Goal: Transaction & Acquisition: Book appointment/travel/reservation

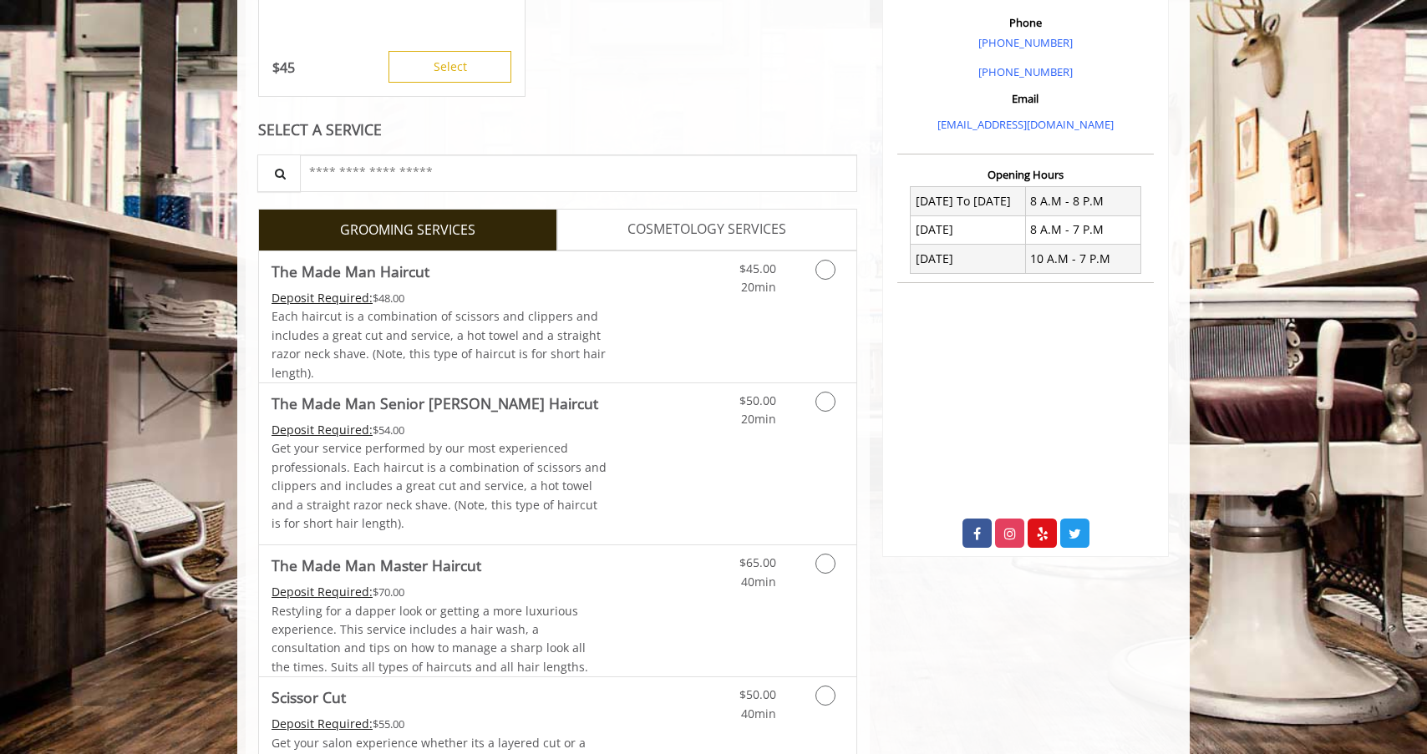
scroll to position [500, 0]
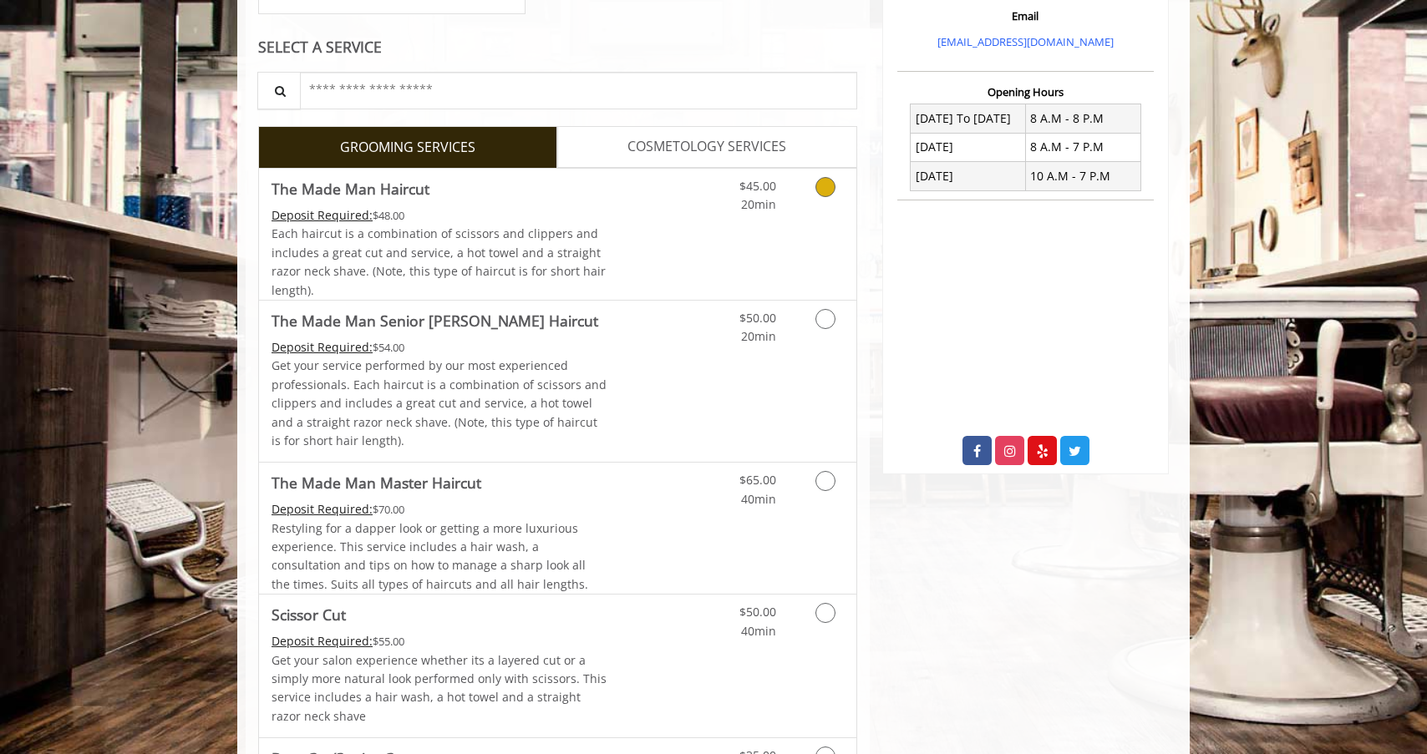
click at [757, 256] on div "$45.00 20min" at bounding box center [782, 234] width 150 height 131
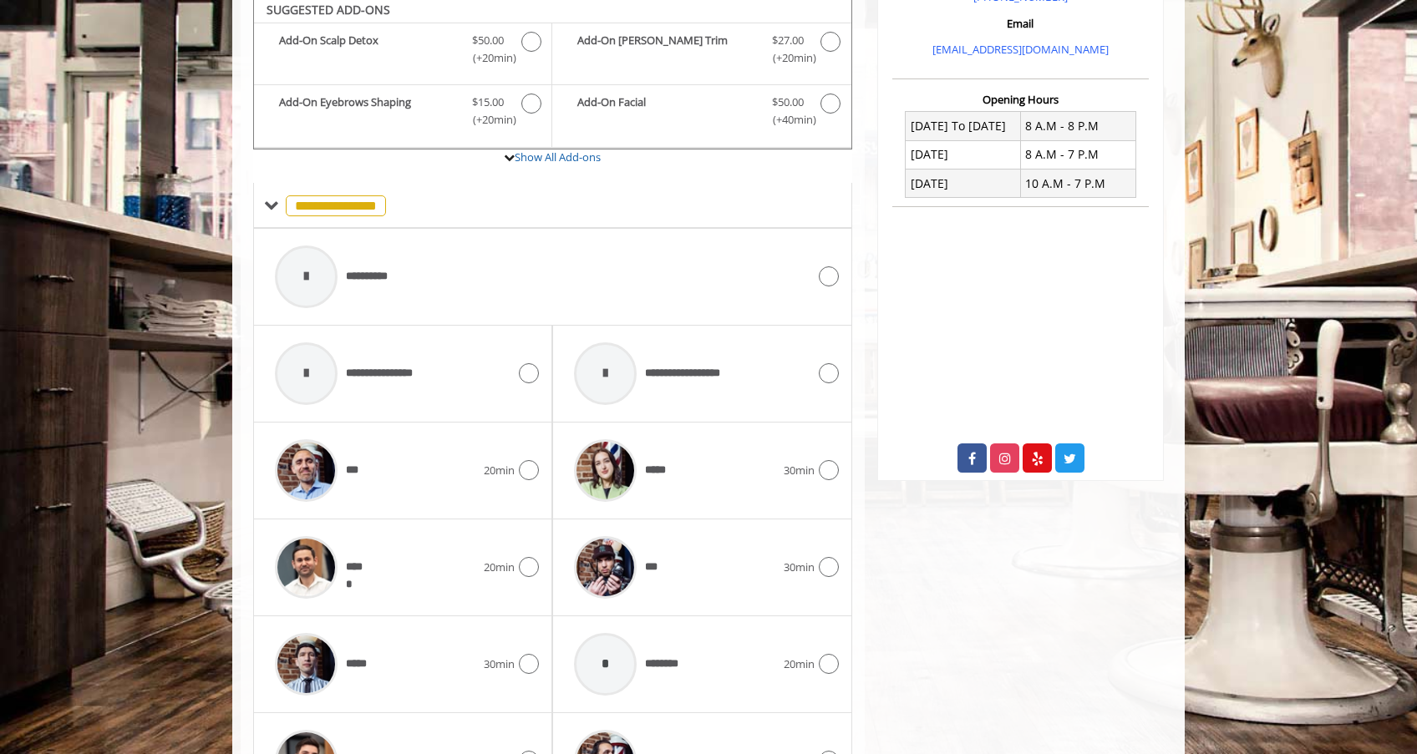
scroll to position [358, 0]
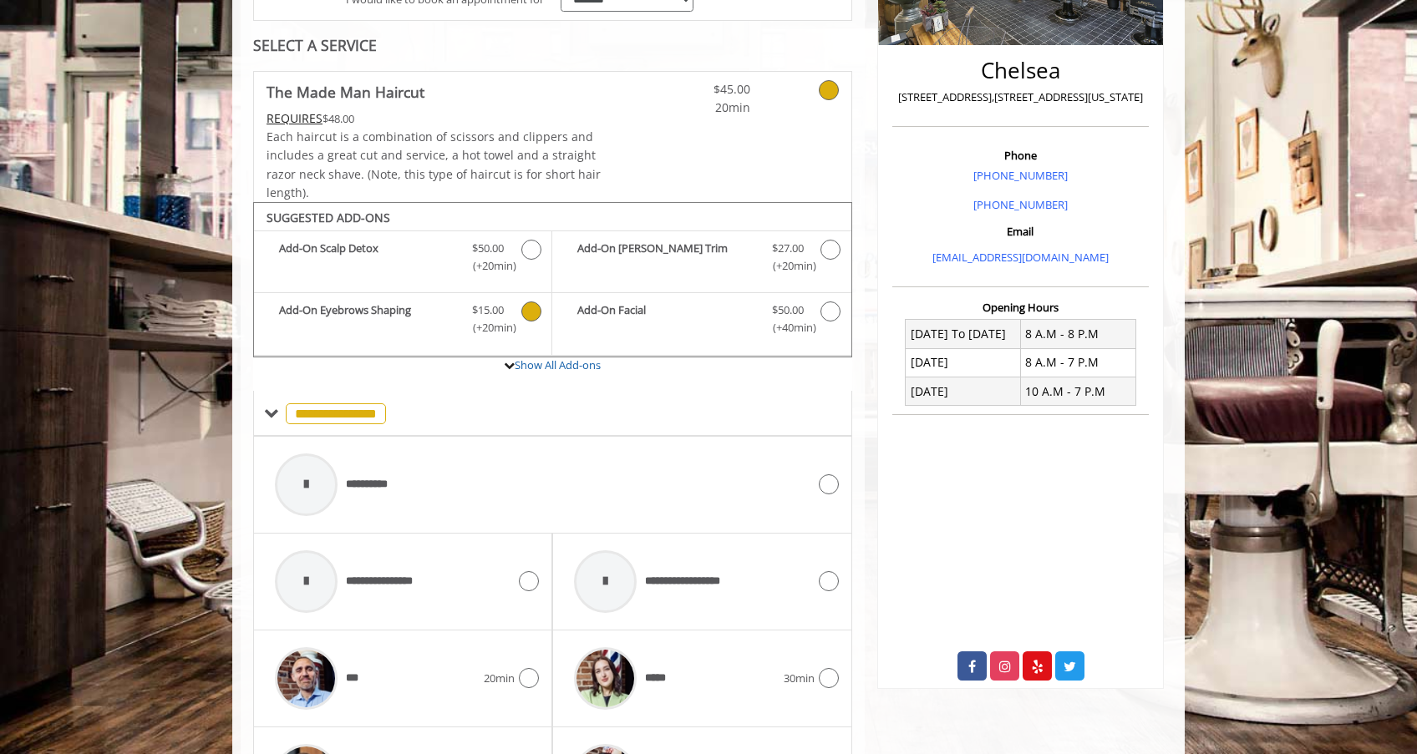
click at [502, 322] on span "(+20min )" at bounding box center [488, 328] width 49 height 18
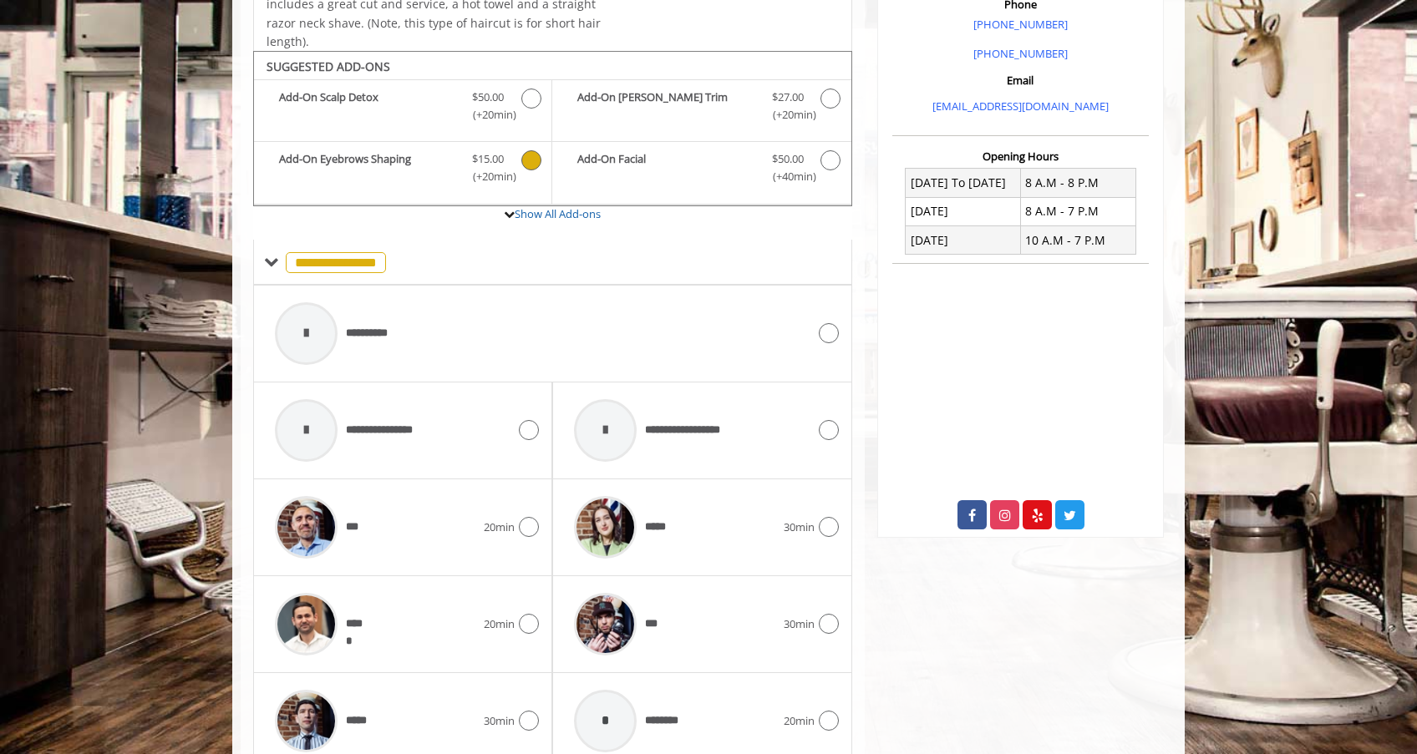
scroll to position [363, 0]
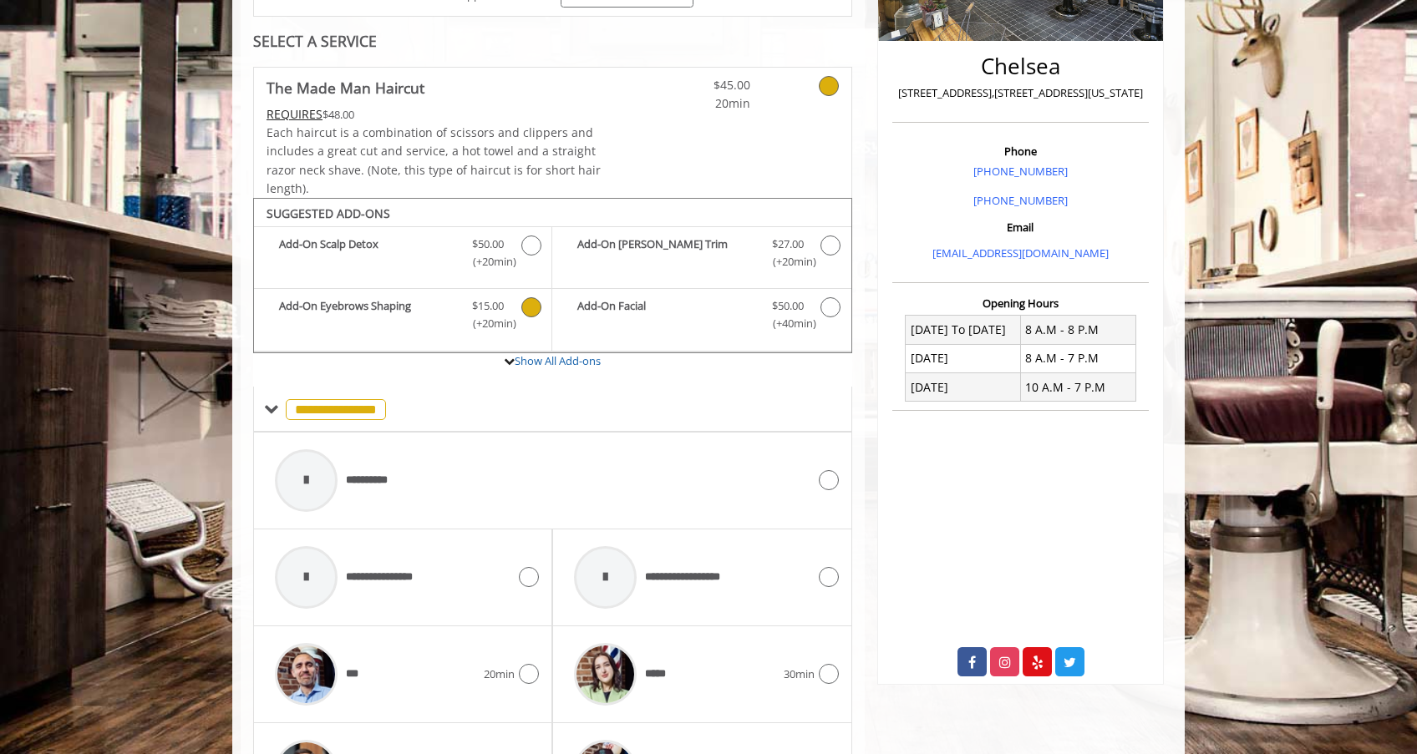
click at [545, 352] on div "SUGGESTED ADD-ONS Add-On Scalp Detox Discounted Price $50.00 (+20min ) Add-On […" at bounding box center [552, 275] width 599 height 155
click at [547, 359] on link "Show All Add-ons" at bounding box center [558, 360] width 86 height 15
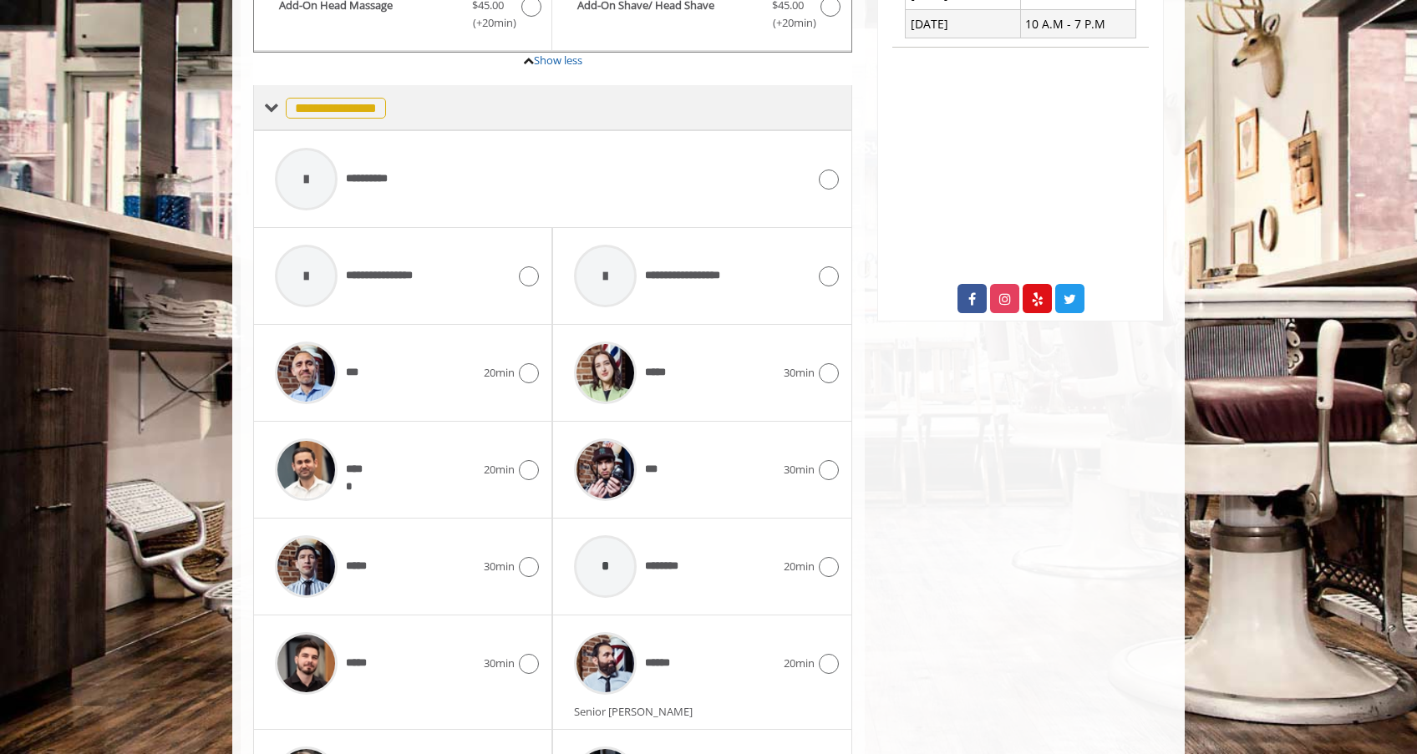
scroll to position [856, 0]
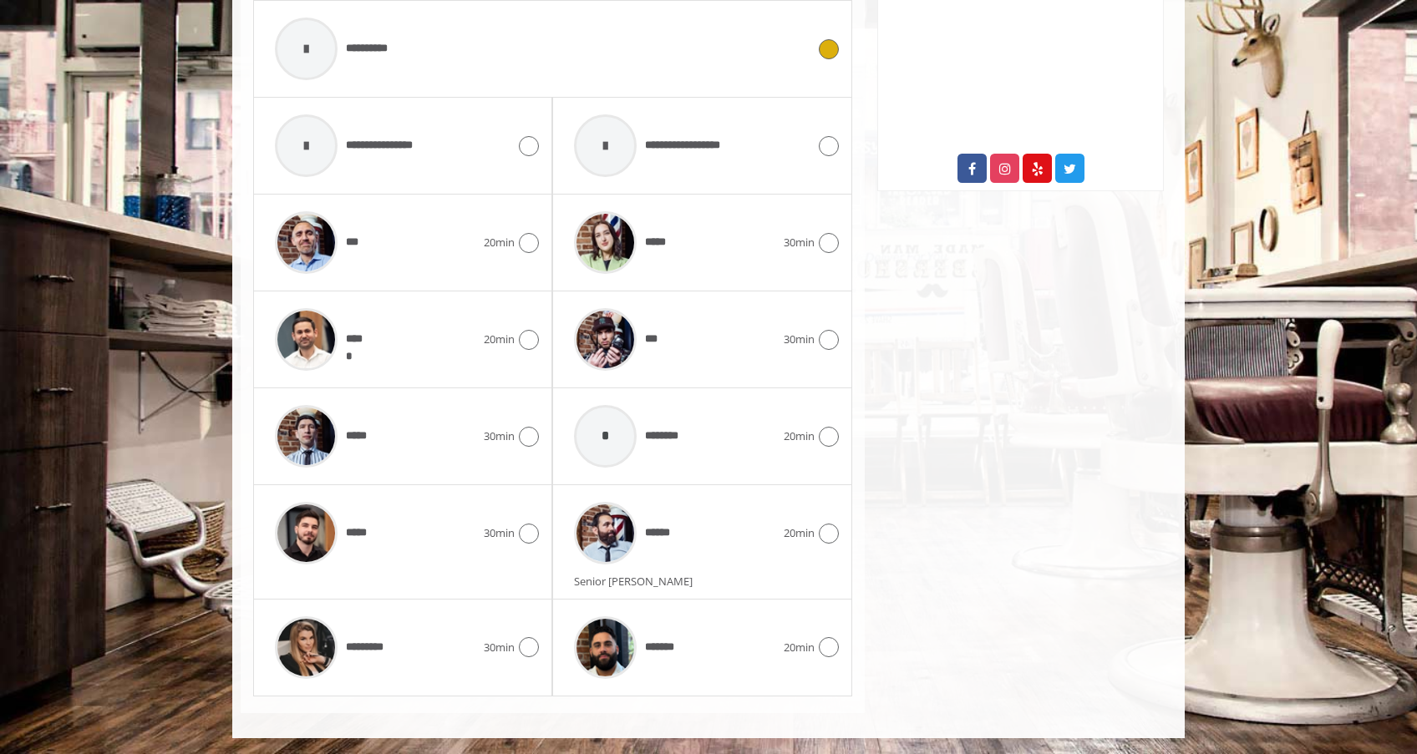
click at [435, 68] on div "**********" at bounding box center [540, 48] width 548 height 79
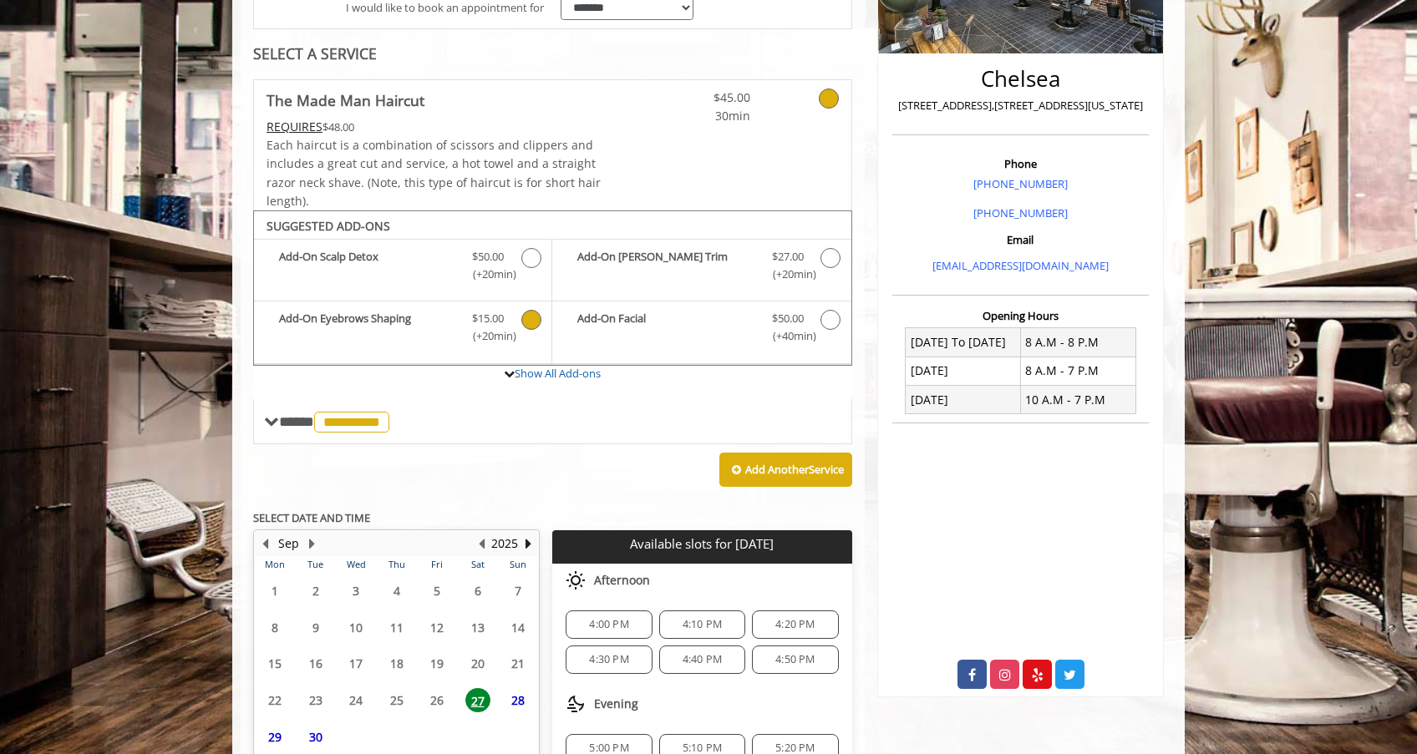
scroll to position [495, 0]
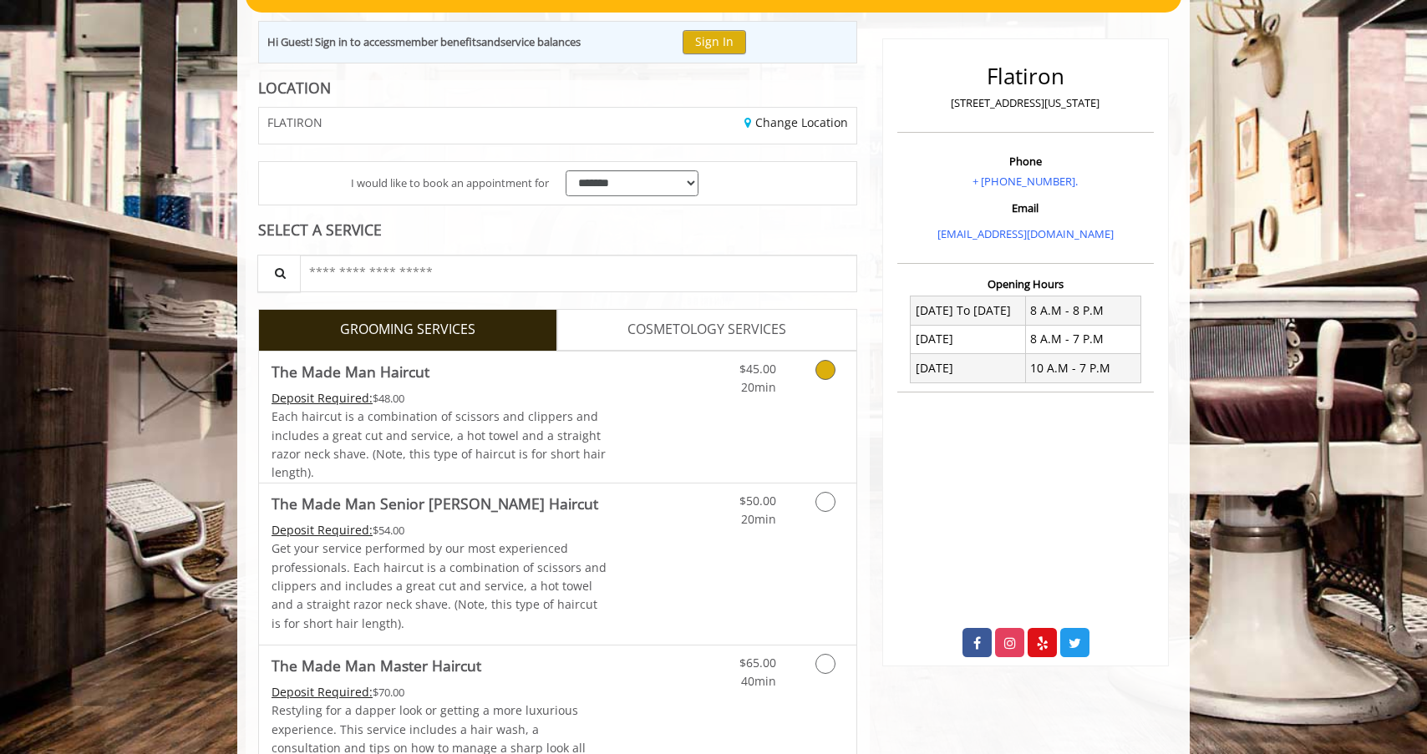
click at [579, 417] on span "Each haircut is a combination of scissors and clippers and includes a great cut…" at bounding box center [438, 444] width 334 height 72
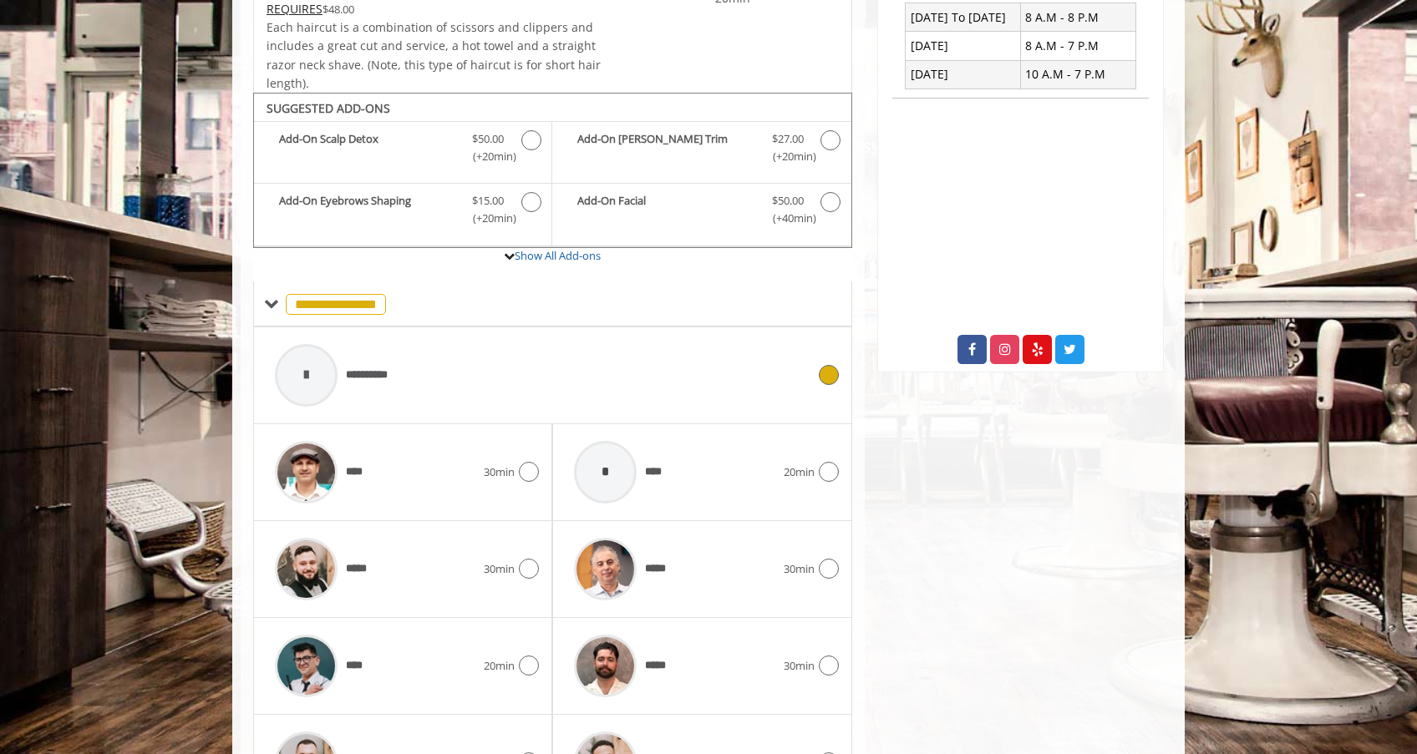
scroll to position [561, 0]
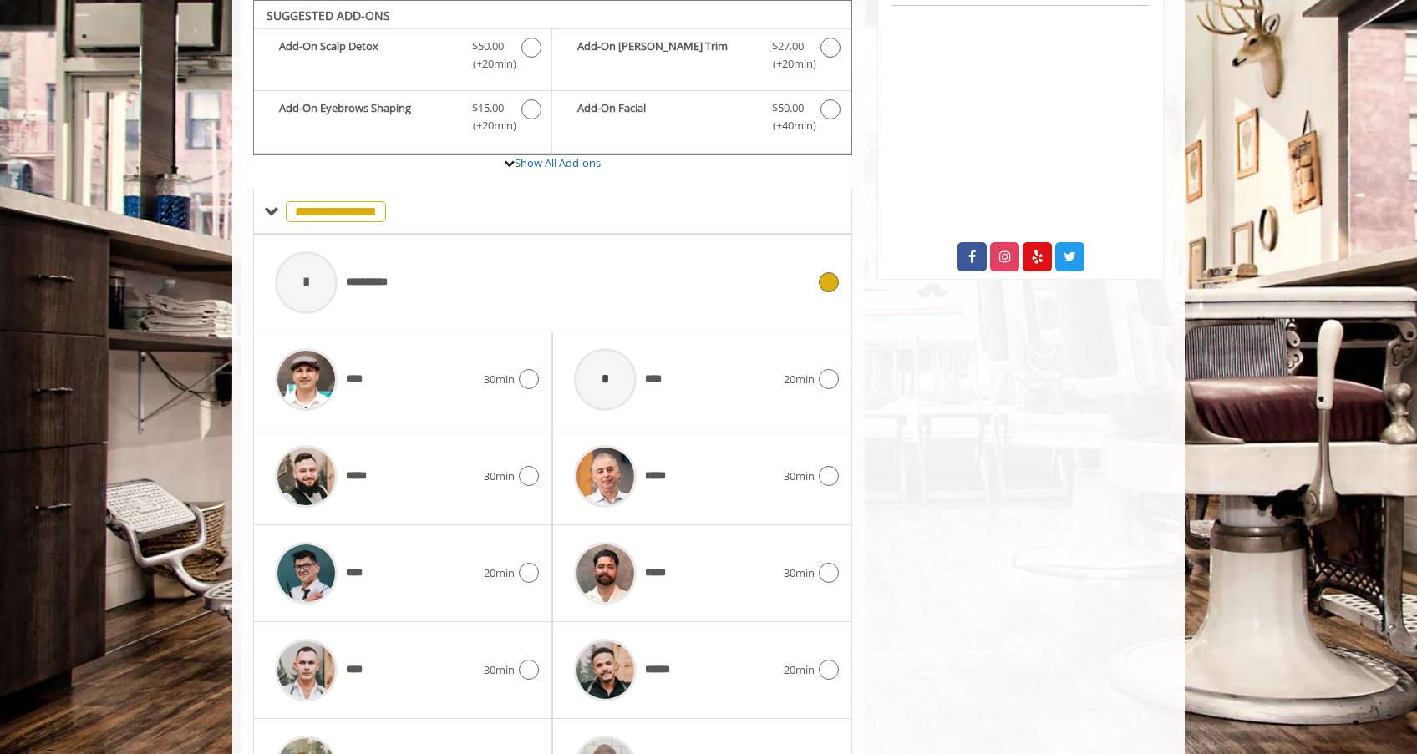
click at [611, 262] on div "**********" at bounding box center [540, 282] width 548 height 79
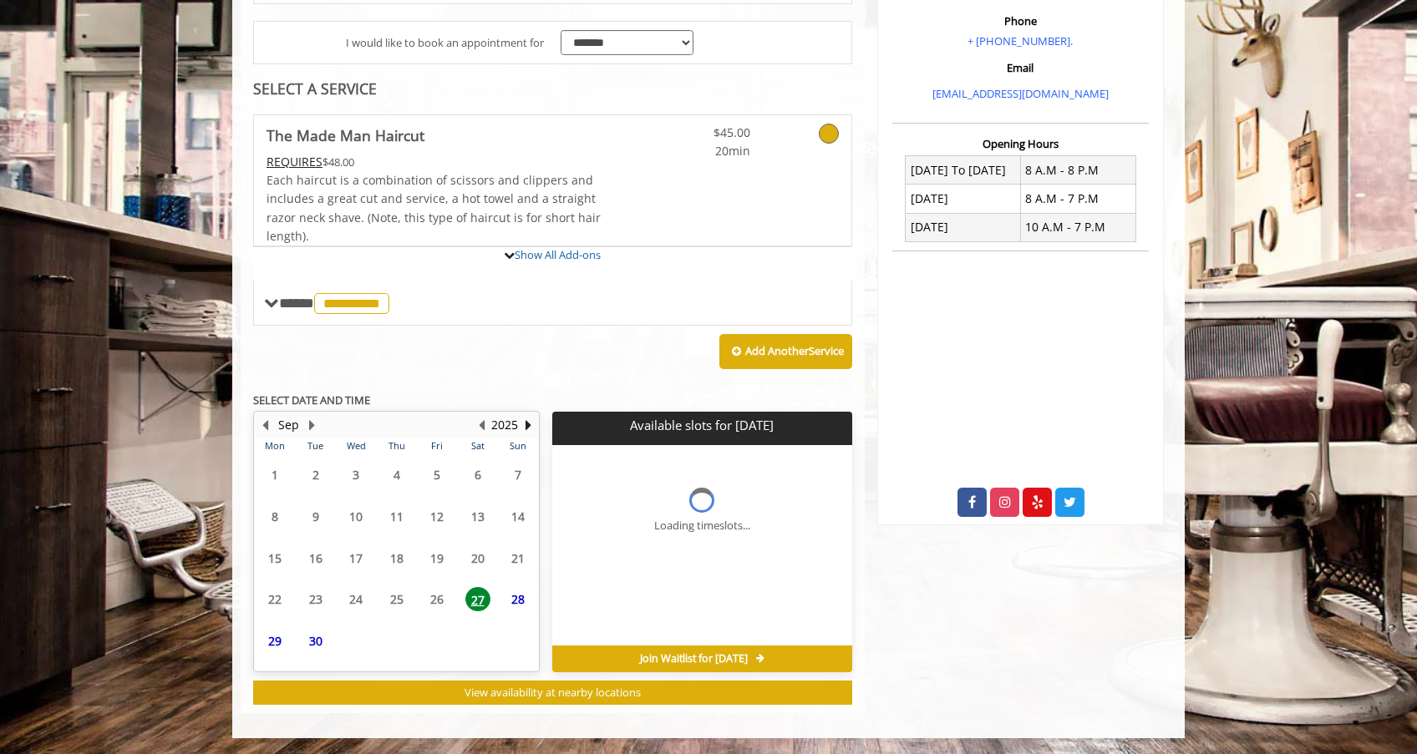
scroll to position [493, 0]
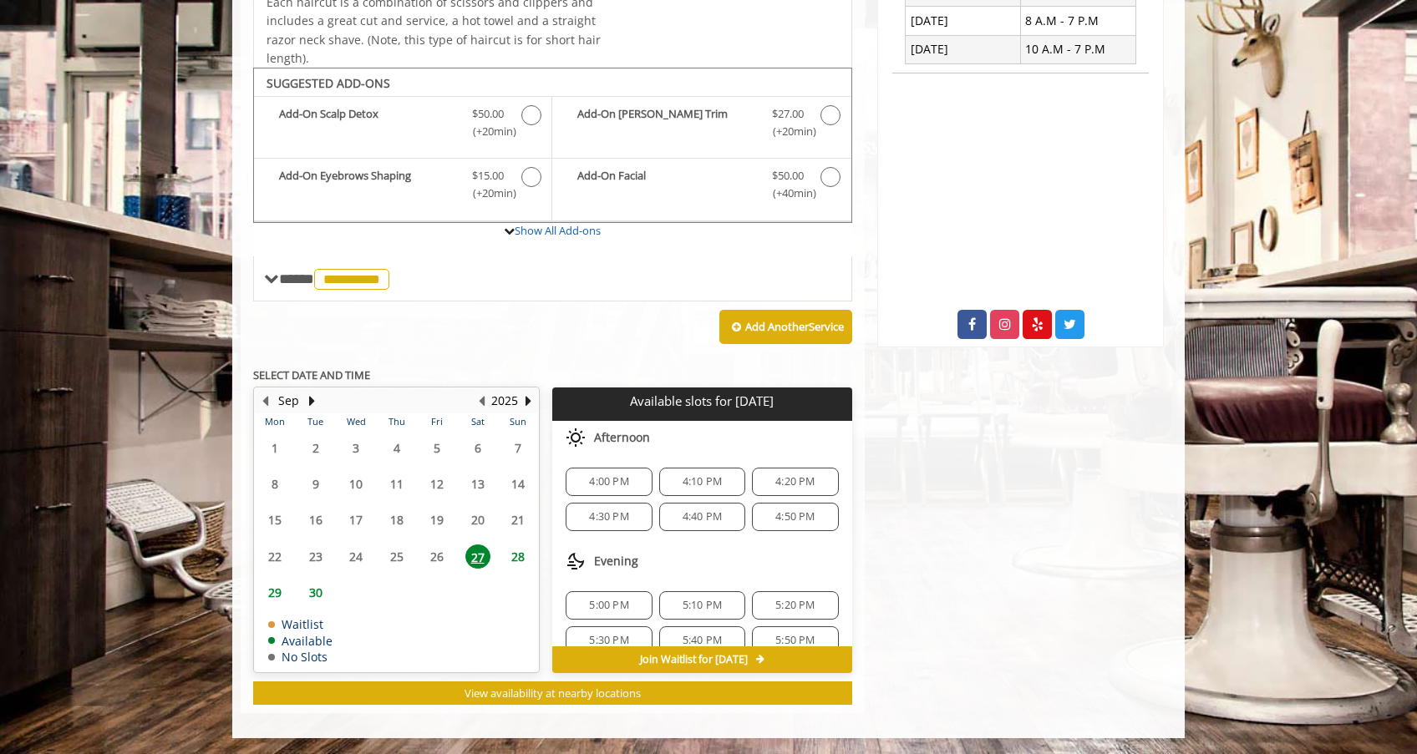
click at [593, 471] on div "4:00 PM" at bounding box center [609, 482] width 86 height 28
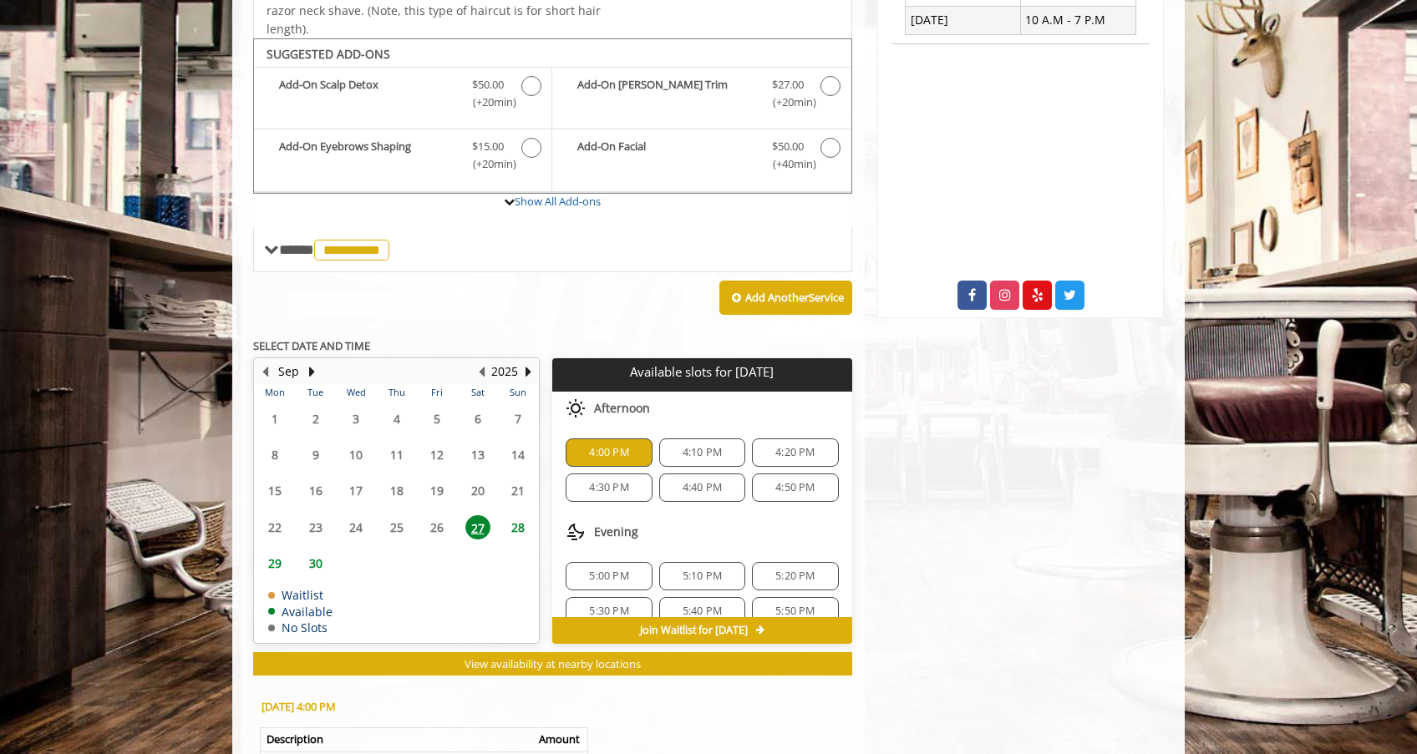
scroll to position [420, 0]
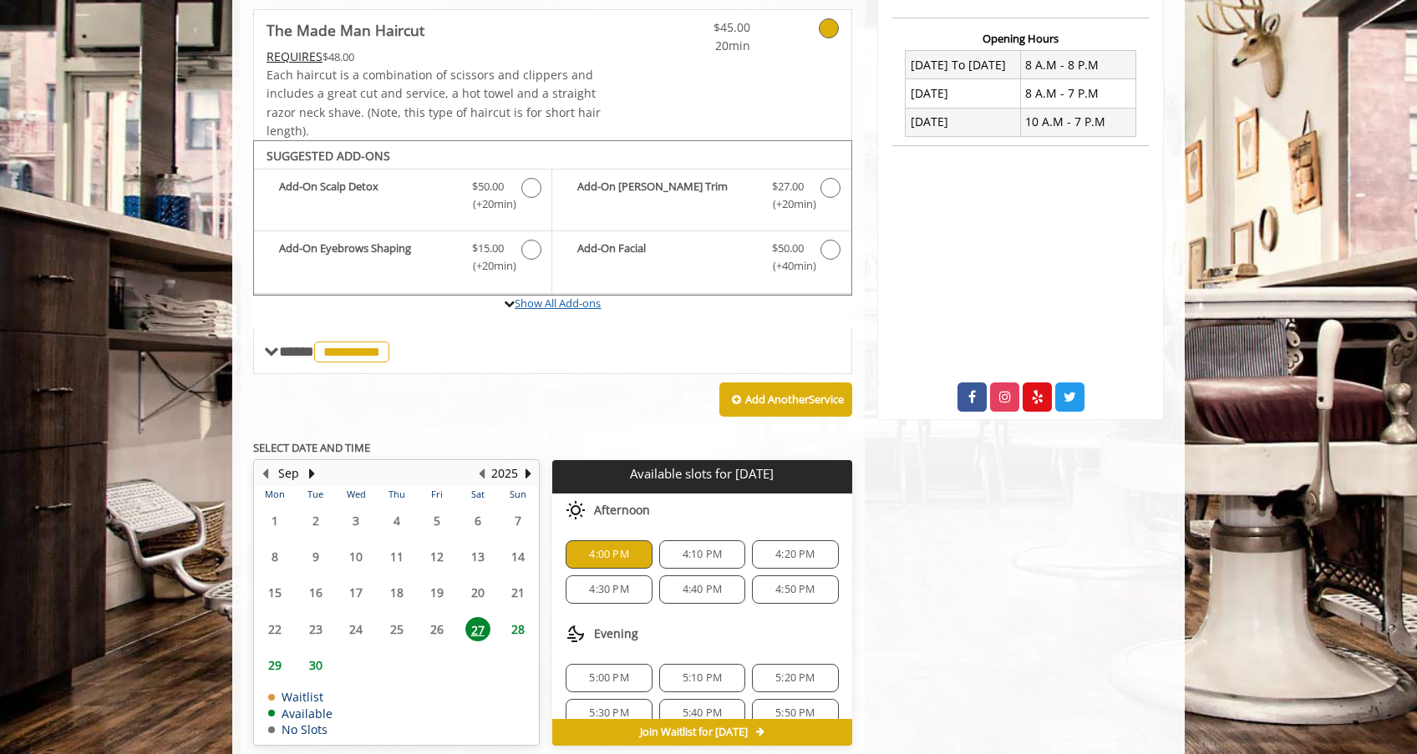
click at [589, 299] on link "Show All Add-ons" at bounding box center [558, 303] width 86 height 15
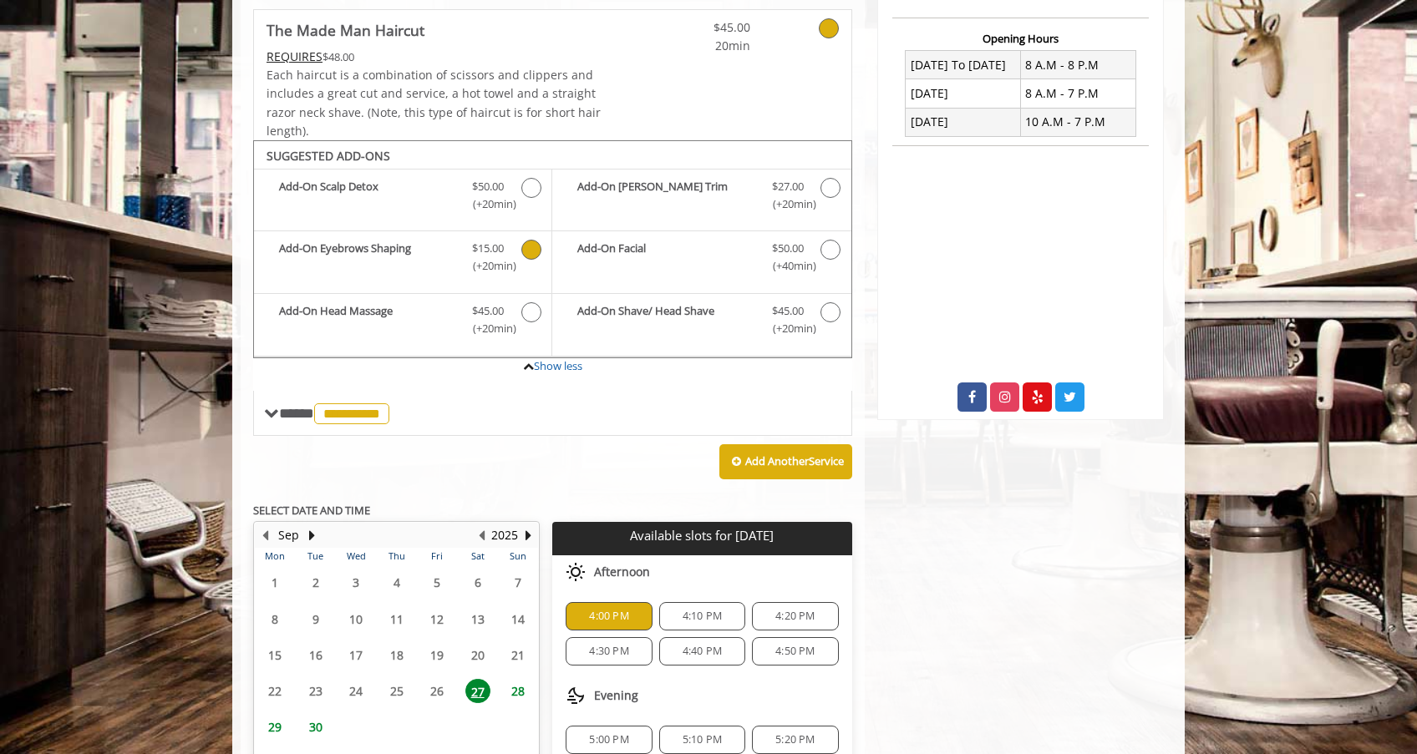
click at [523, 244] on icon "The Made Man Haircut Add-onS" at bounding box center [531, 250] width 20 height 20
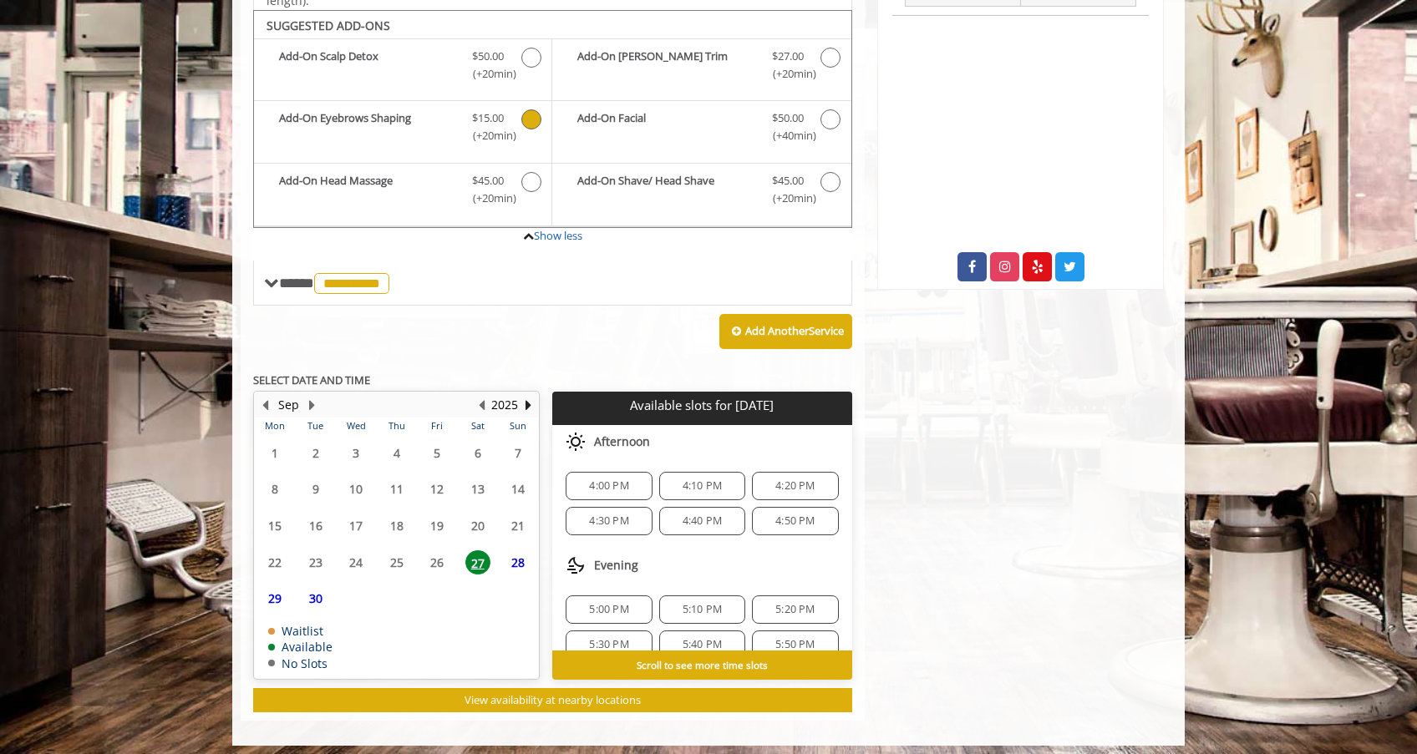
scroll to position [558, 0]
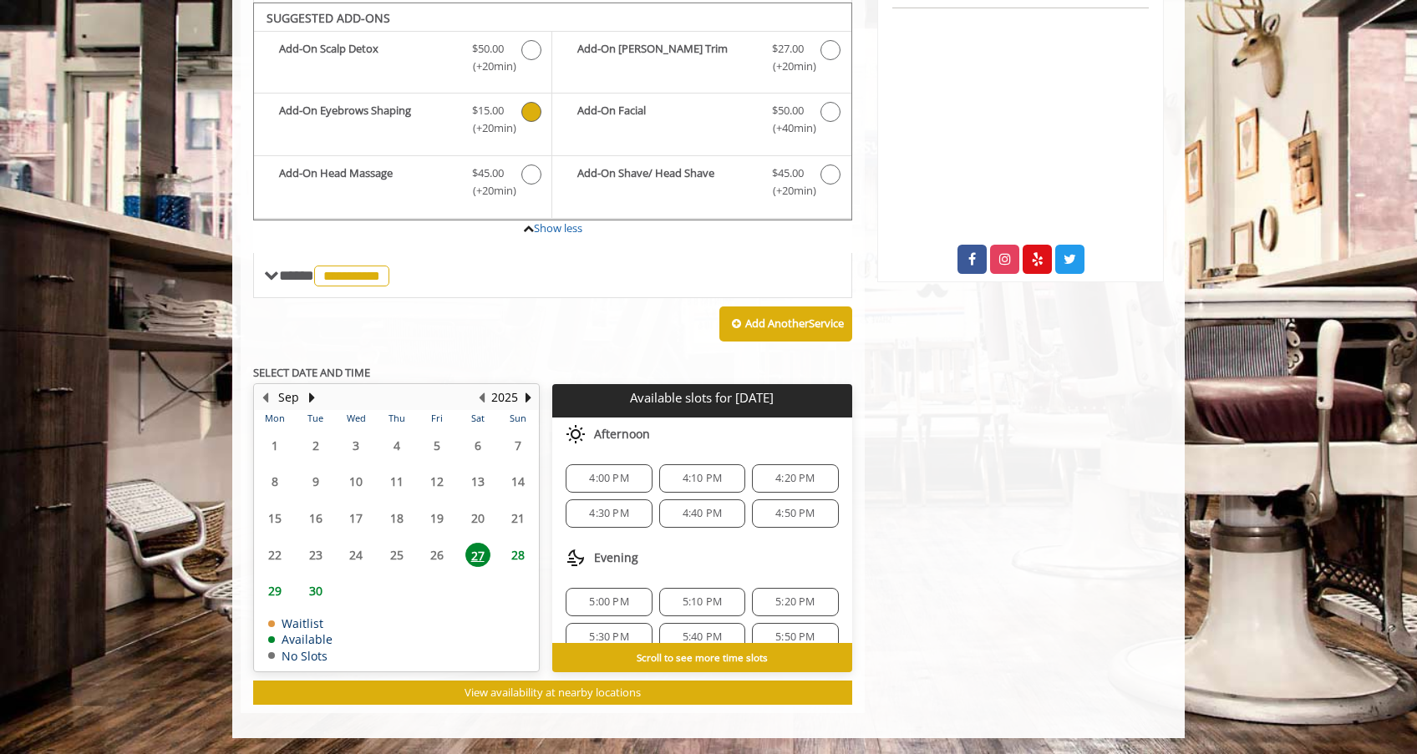
click at [537, 109] on icon "The Made Man Haircut Add-onS" at bounding box center [531, 112] width 20 height 20
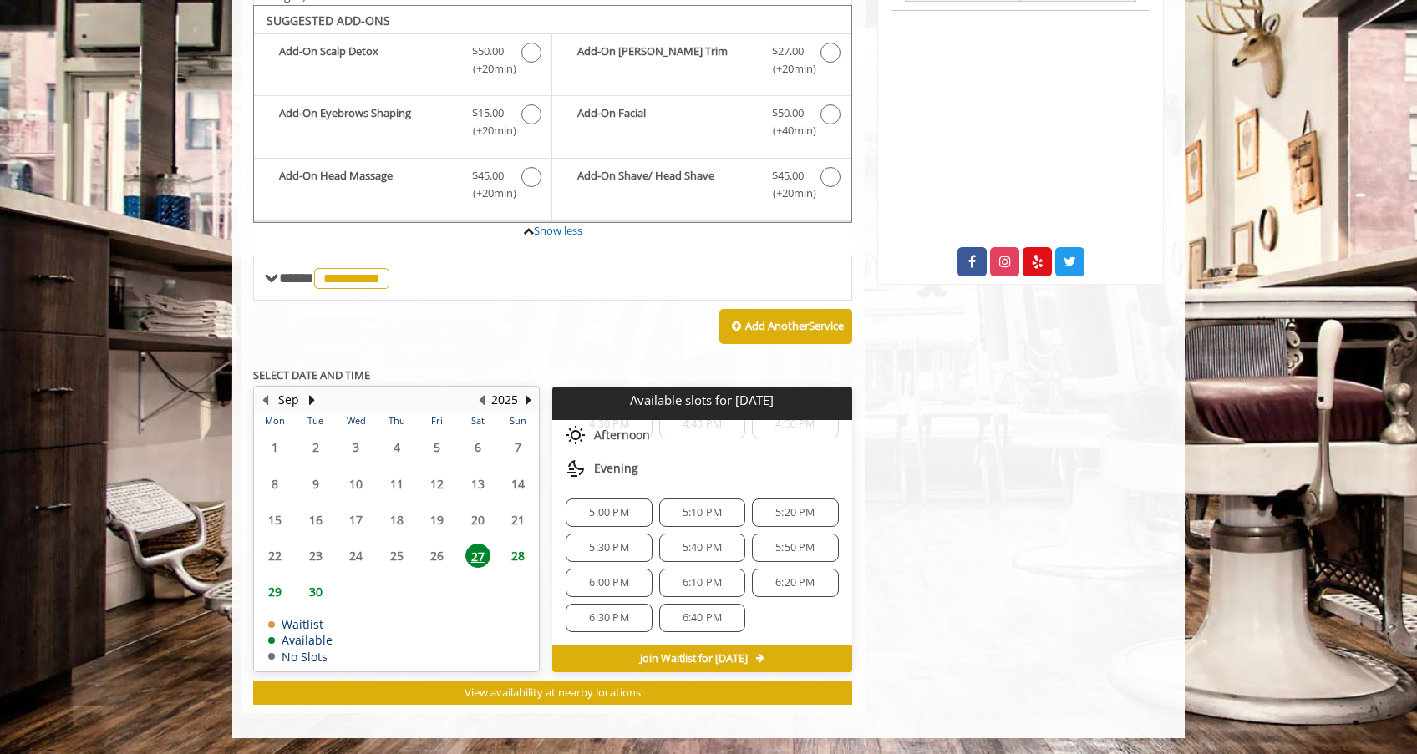
scroll to position [0, 0]
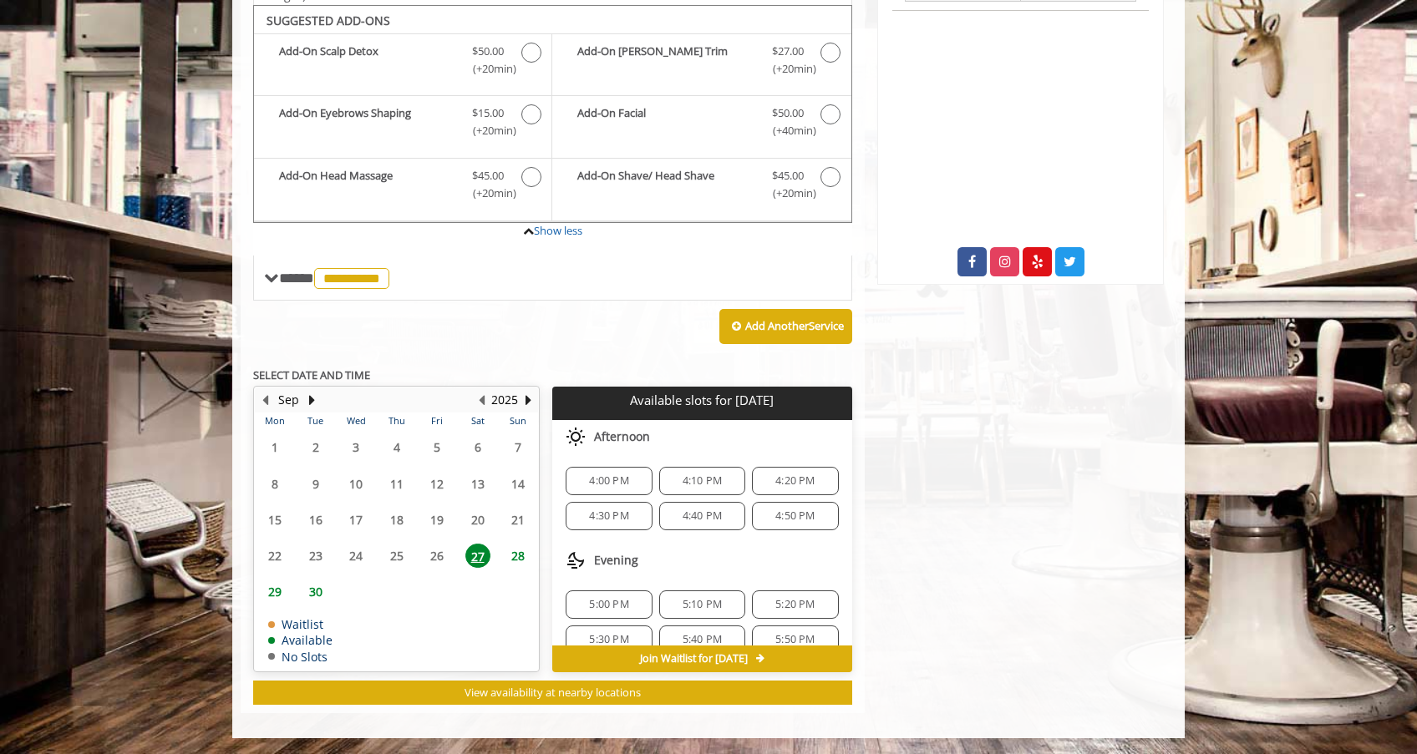
click at [622, 478] on span "4:00 PM" at bounding box center [608, 480] width 39 height 13
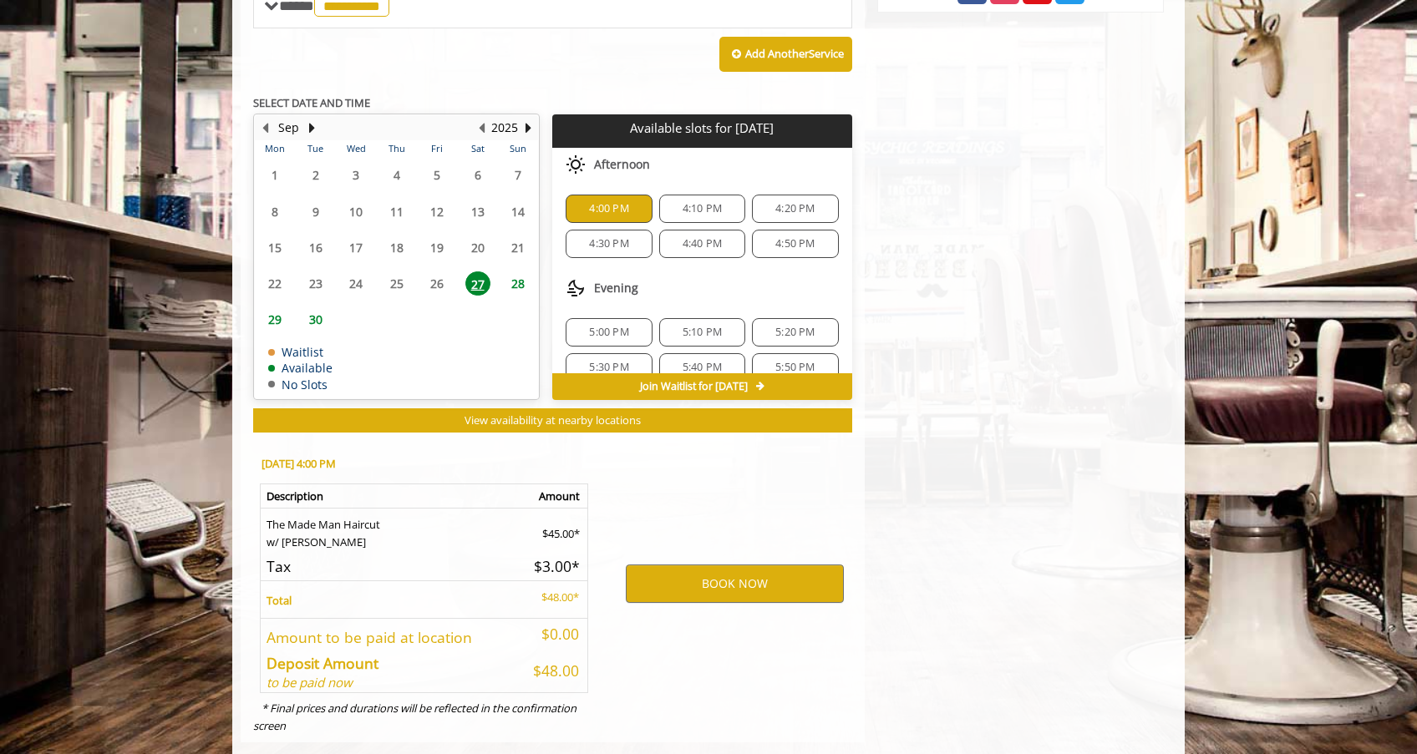
scroll to position [857, 0]
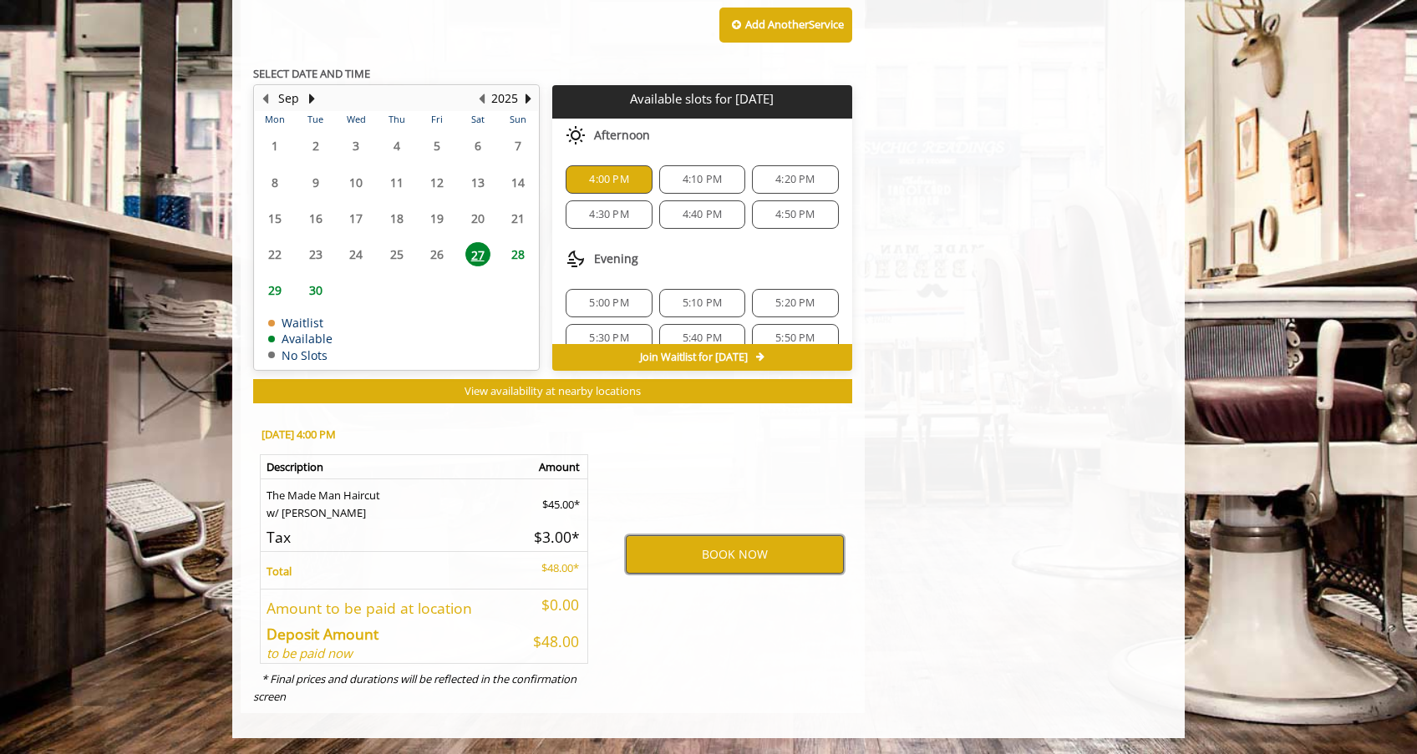
click at [677, 557] on button "BOOK NOW" at bounding box center [735, 554] width 218 height 38
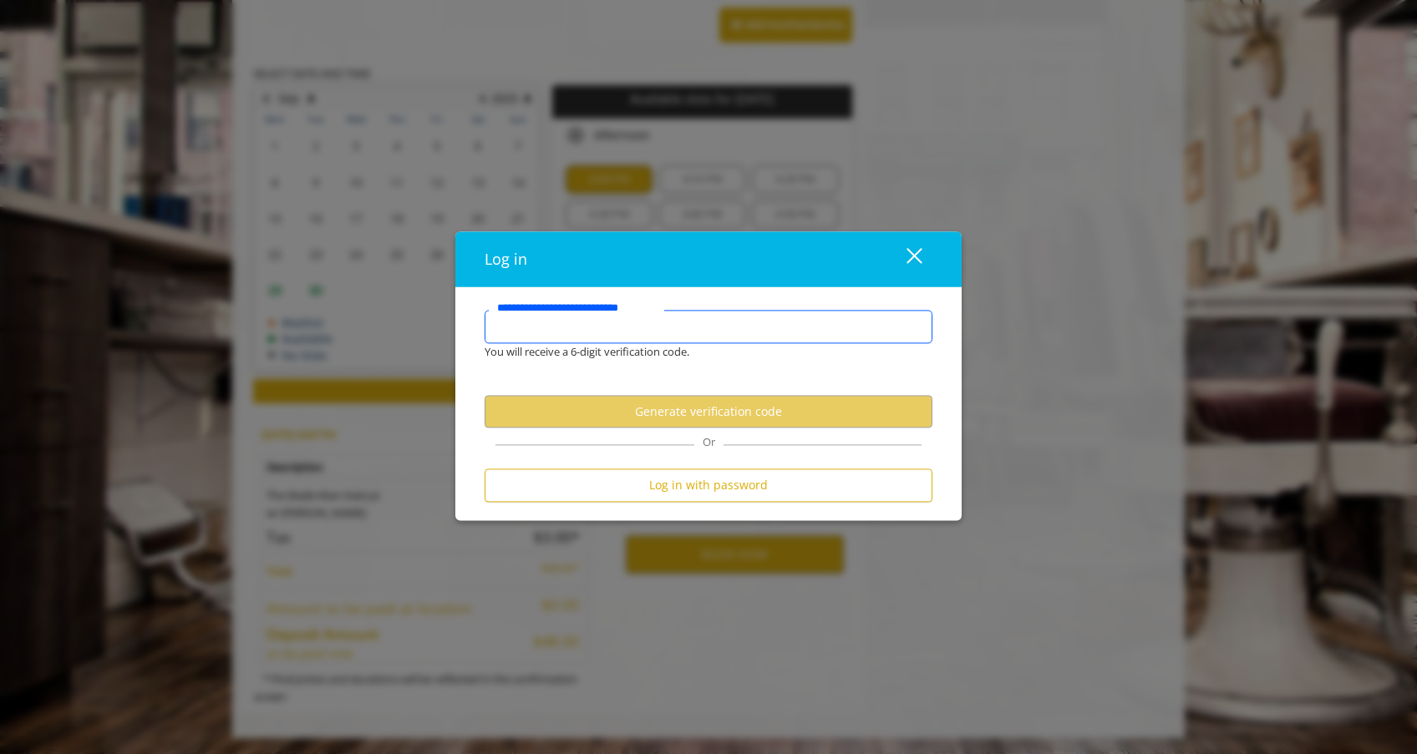
click at [628, 334] on input "**********" at bounding box center [708, 326] width 448 height 33
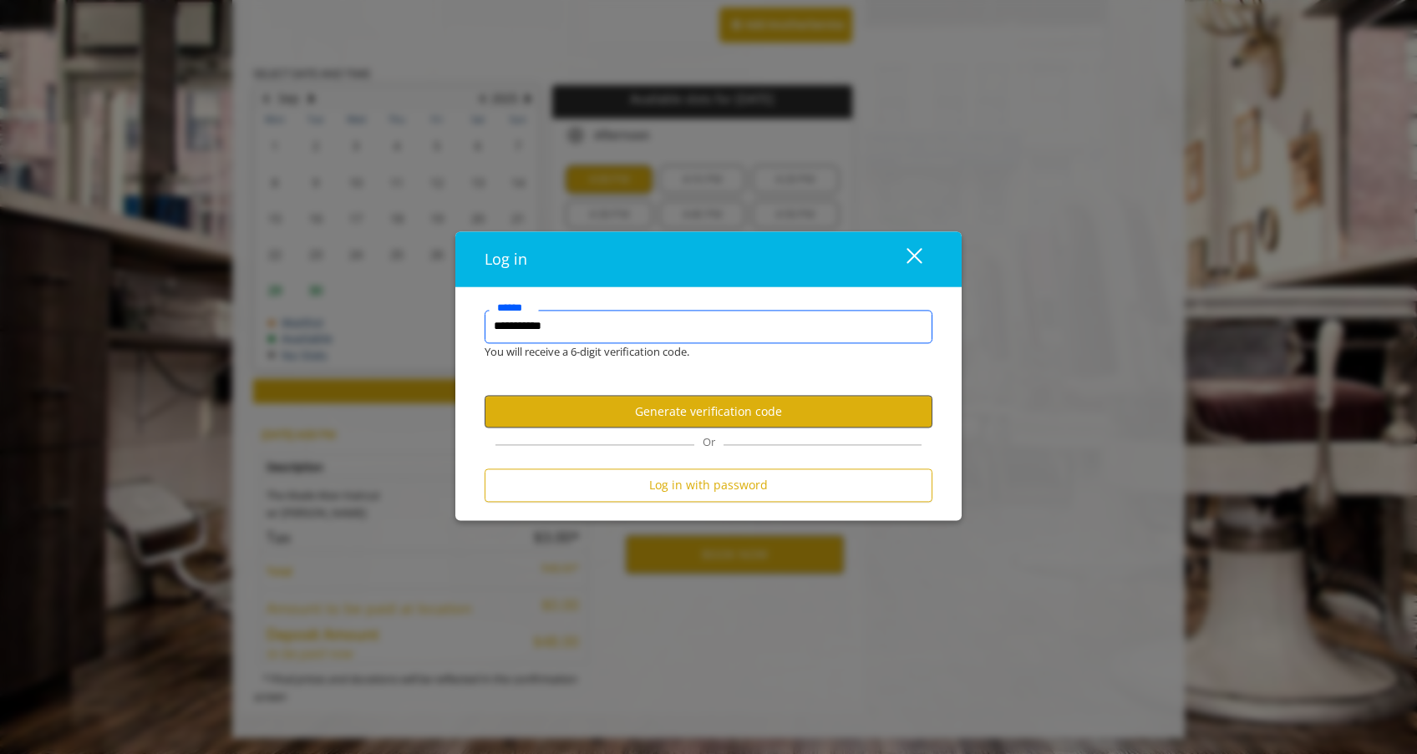
type input "**********"
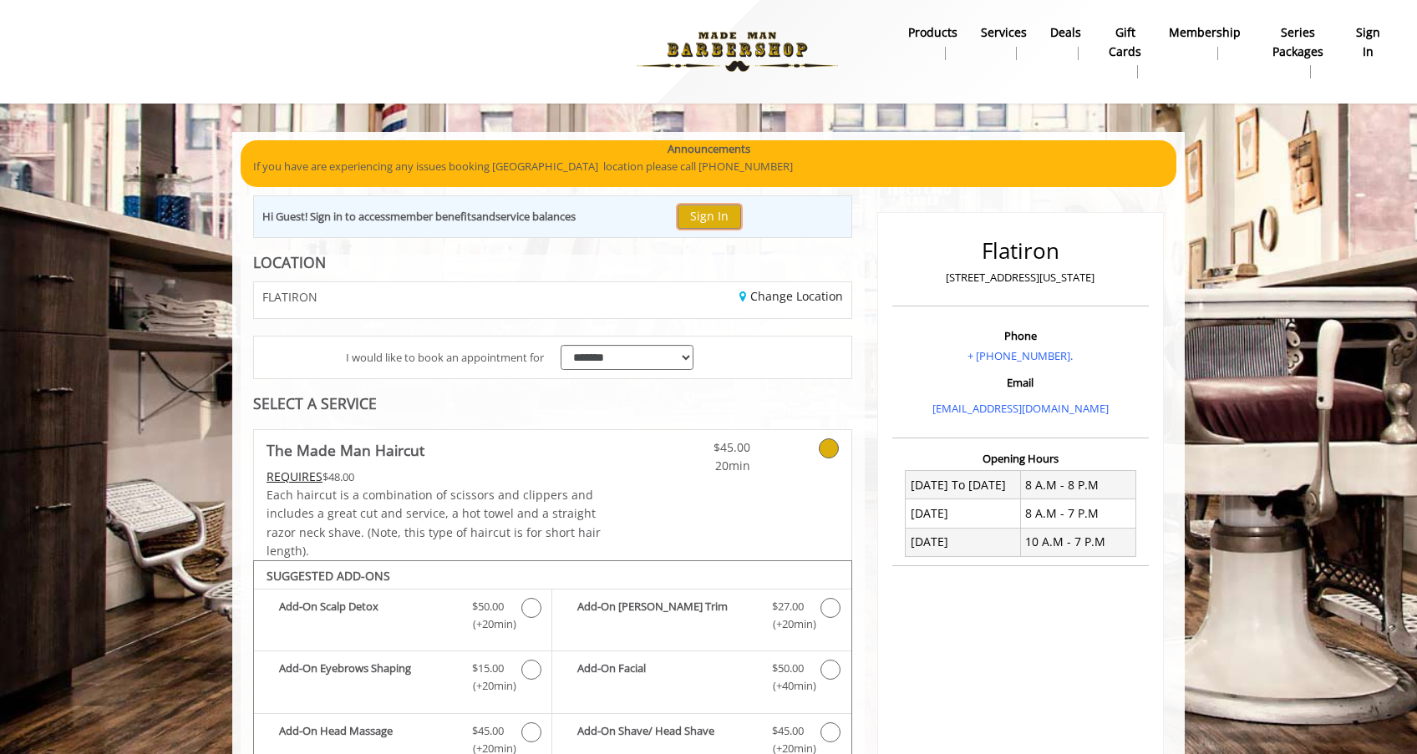
scroll to position [0, 0]
